Goal: Find specific page/section: Find specific page/section

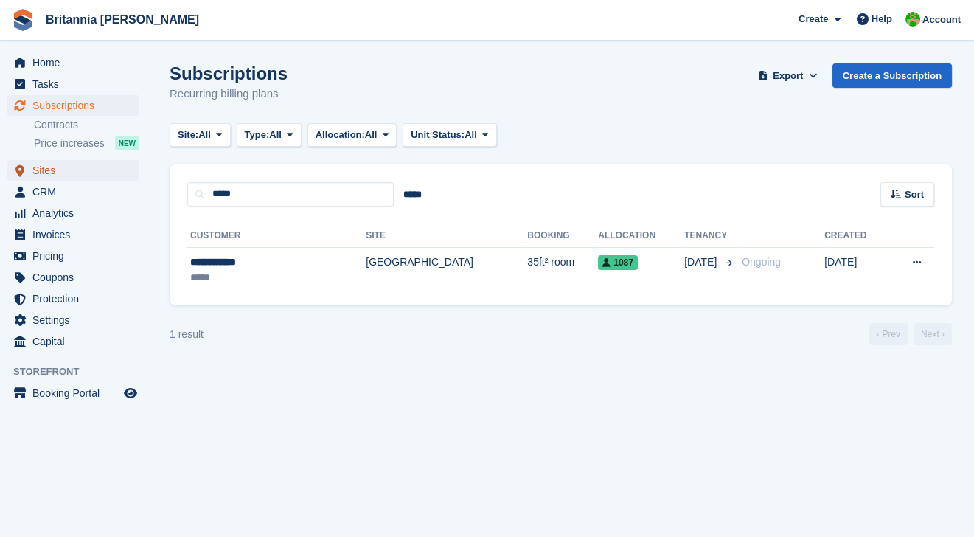
click at [49, 173] on span "Sites" at bounding box center [76, 170] width 88 height 21
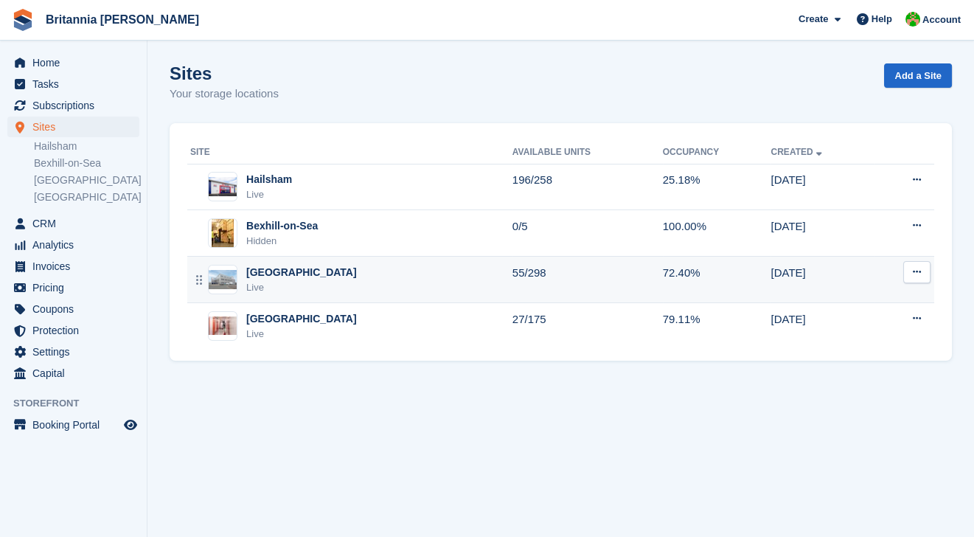
click at [244, 287] on div "Eastbourne Live" at bounding box center [351, 280] width 322 height 30
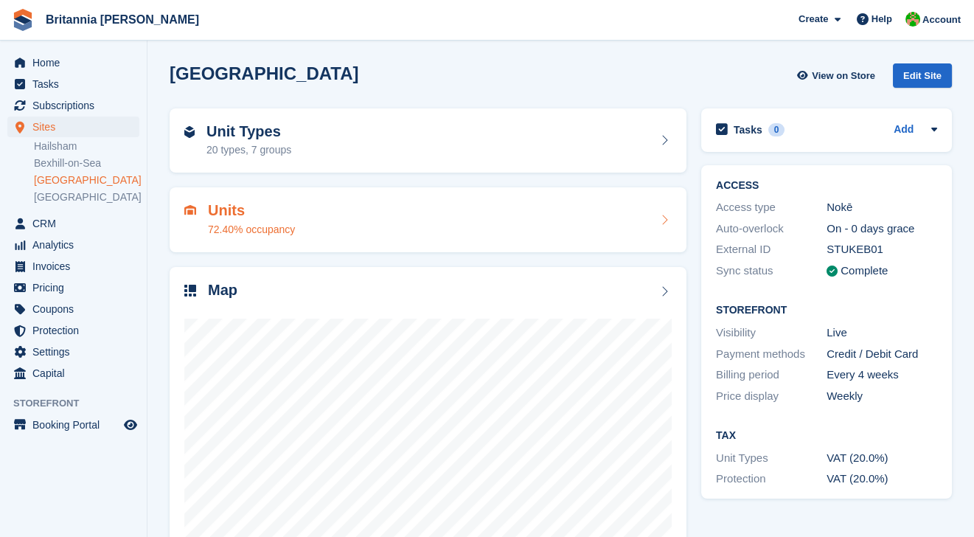
click at [244, 222] on div "72.40% occupancy" at bounding box center [251, 229] width 87 height 15
click at [234, 296] on h2 "Map" at bounding box center [222, 290] width 29 height 17
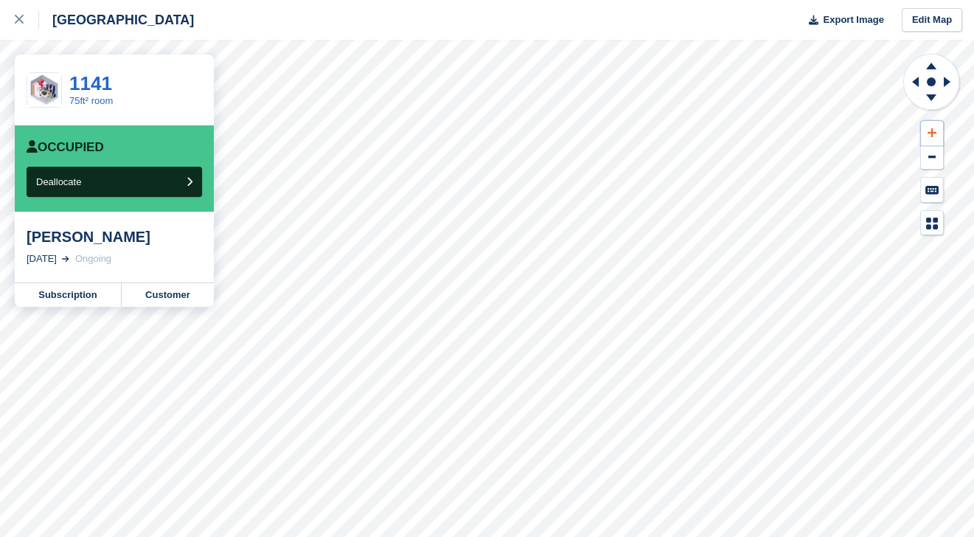
click at [930, 133] on icon at bounding box center [931, 132] width 9 height 9
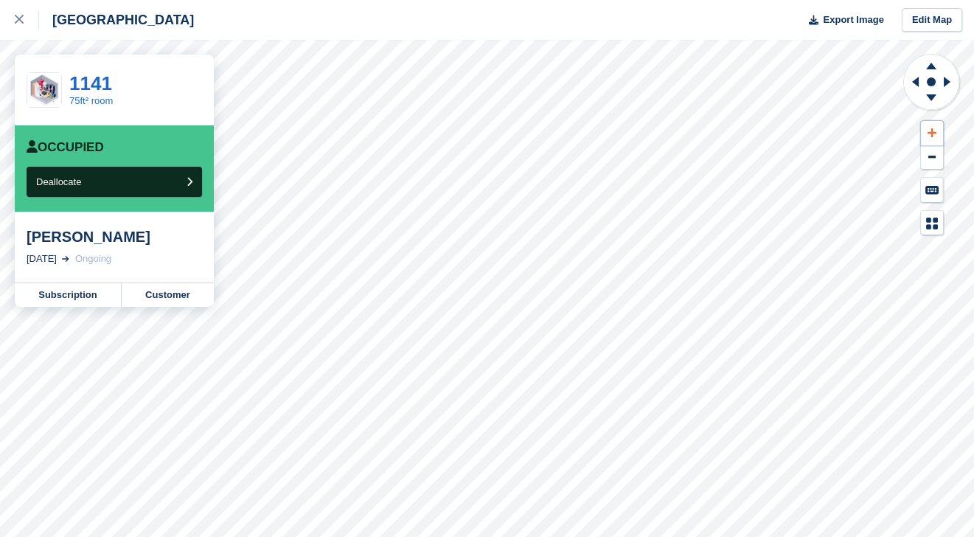
click at [930, 133] on icon at bounding box center [931, 132] width 9 height 9
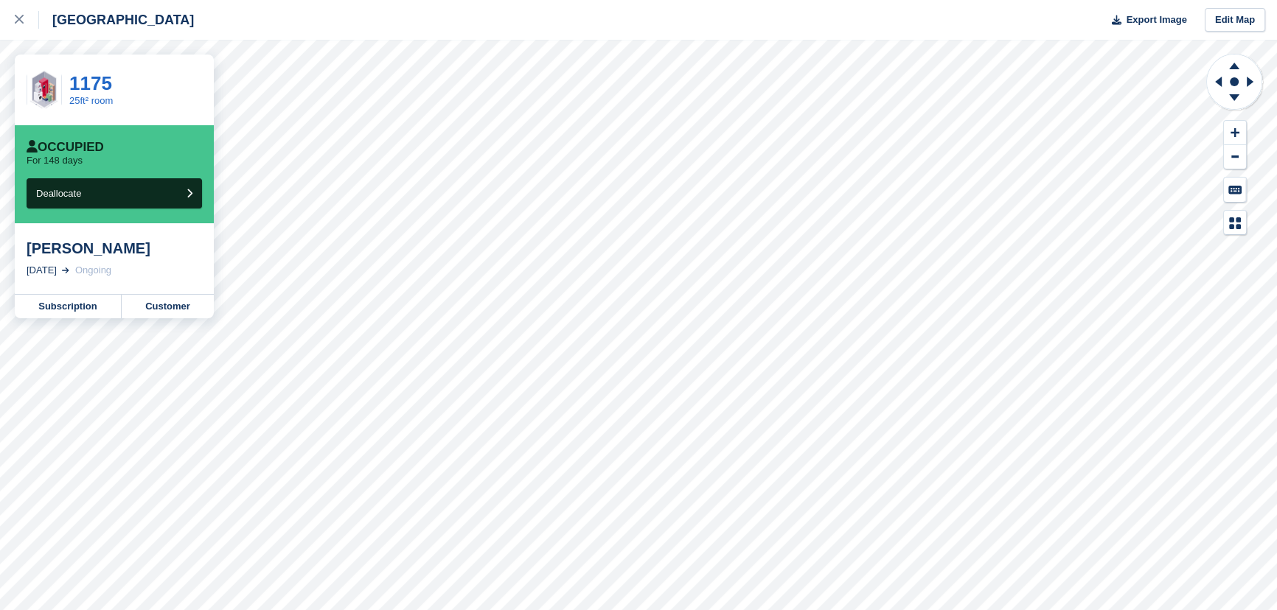
click at [100, 265] on div "Ongoing" at bounding box center [93, 270] width 36 height 15
click at [101, 253] on div "[PERSON_NAME]" at bounding box center [114, 249] width 175 height 18
click at [74, 84] on link "1175" at bounding box center [90, 83] width 43 height 22
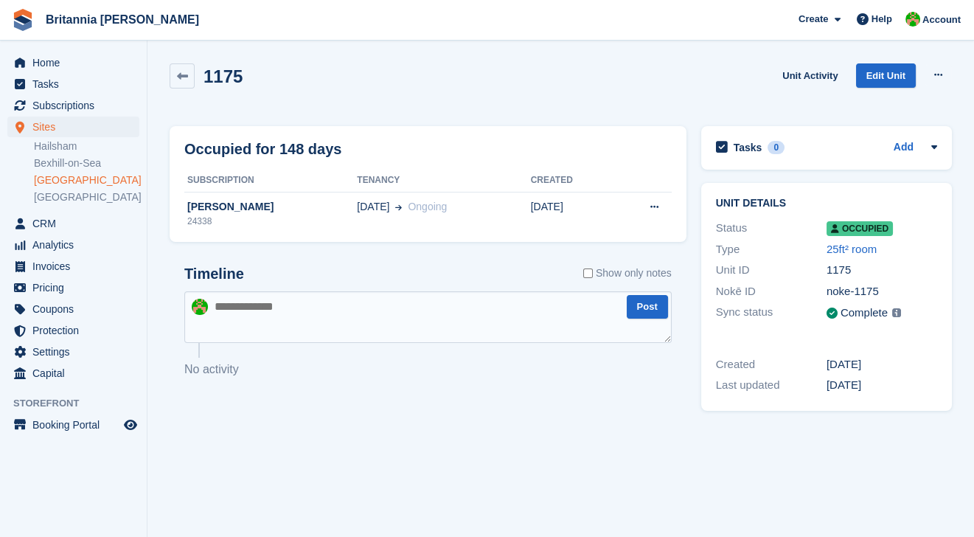
click at [70, 178] on link "[GEOGRAPHIC_DATA]" at bounding box center [86, 180] width 105 height 14
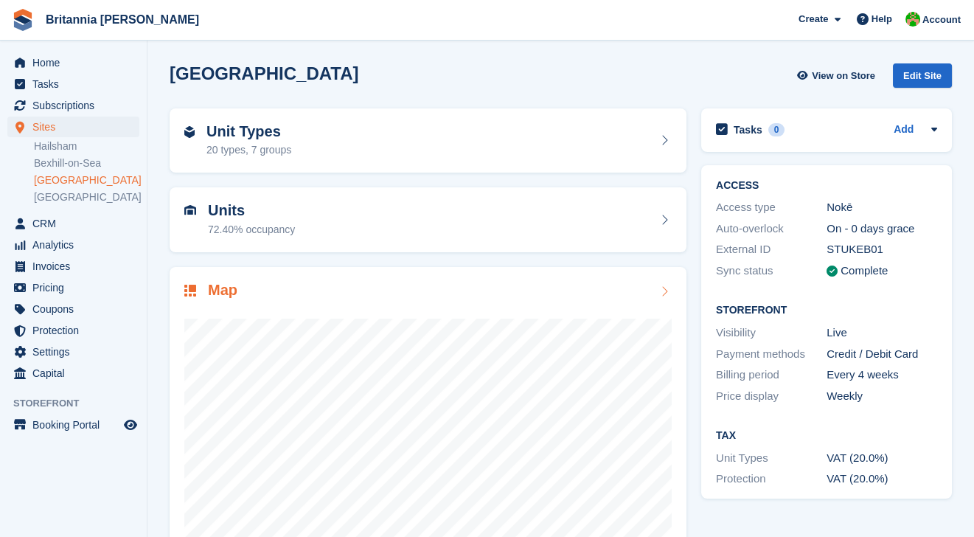
click at [228, 287] on h2 "Map" at bounding box center [222, 290] width 29 height 17
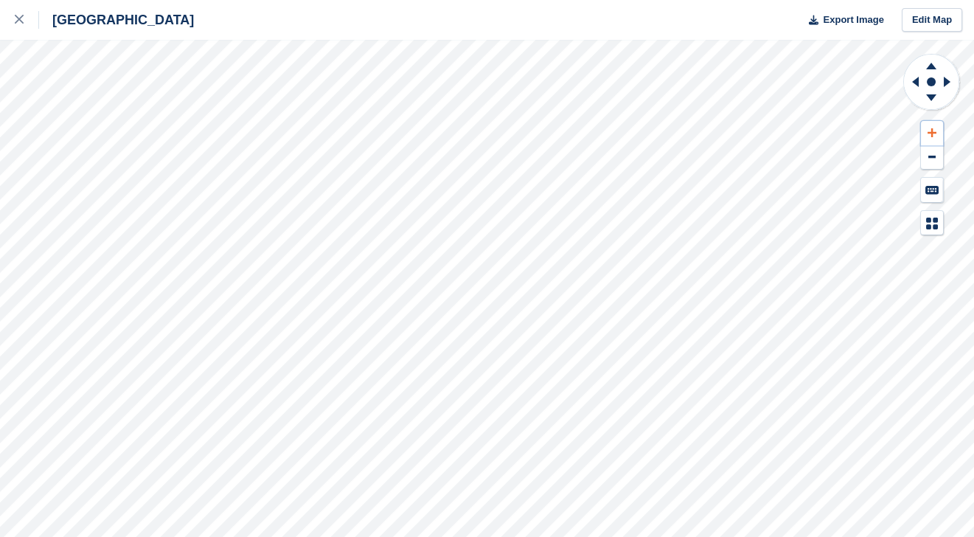
click at [924, 130] on button at bounding box center [932, 133] width 22 height 24
